Goal: Task Accomplishment & Management: Manage account settings

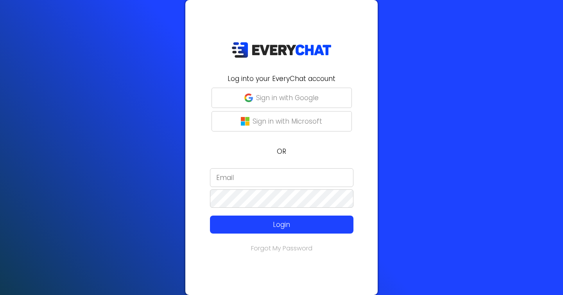
type input "alec@turf-kings.com"
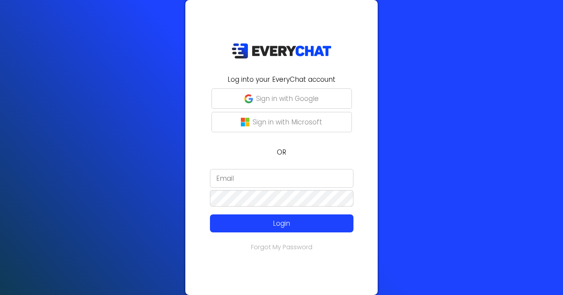
type input "alec@turf-kings.com"
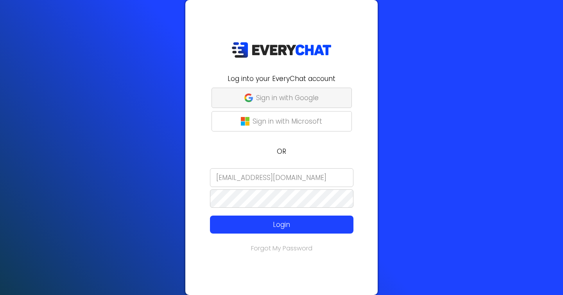
click at [283, 94] on p "Sign in with Google" at bounding box center [287, 98] width 63 height 10
